Goal: Transaction & Acquisition: Obtain resource

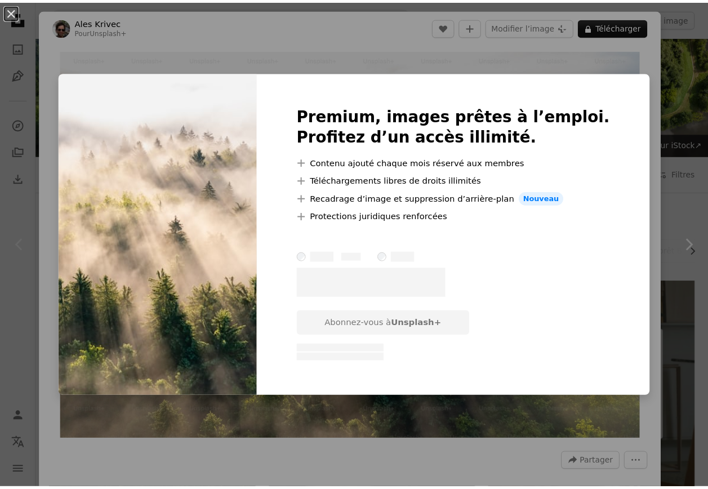
scroll to position [71, 0]
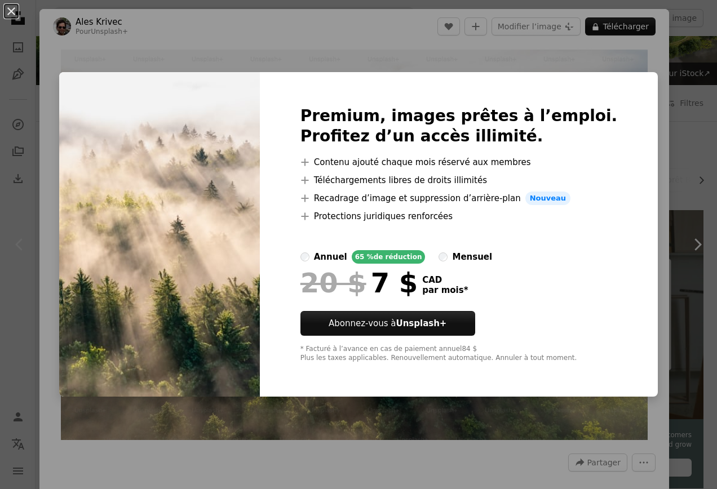
click at [538, 46] on div "An X shape Premium, images prêtes à l’emploi. Profitez d’un accès illimité. A p…" at bounding box center [358, 244] width 717 height 489
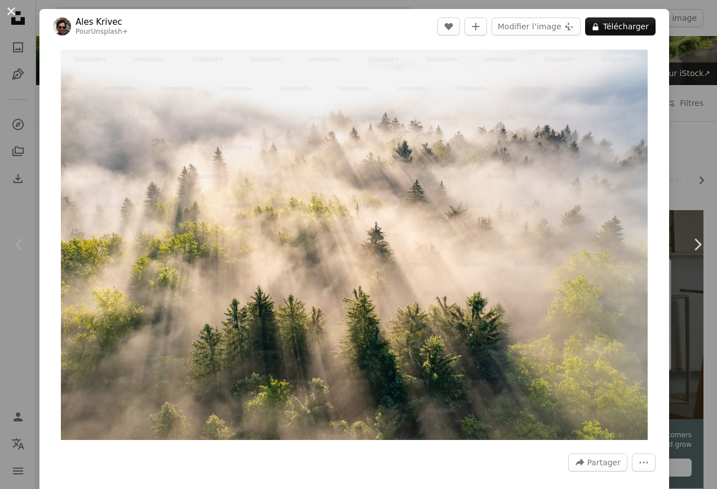
click at [6, 12] on button "An X shape" at bounding box center [12, 12] width 14 height 14
